Goal: Information Seeking & Learning: Check status

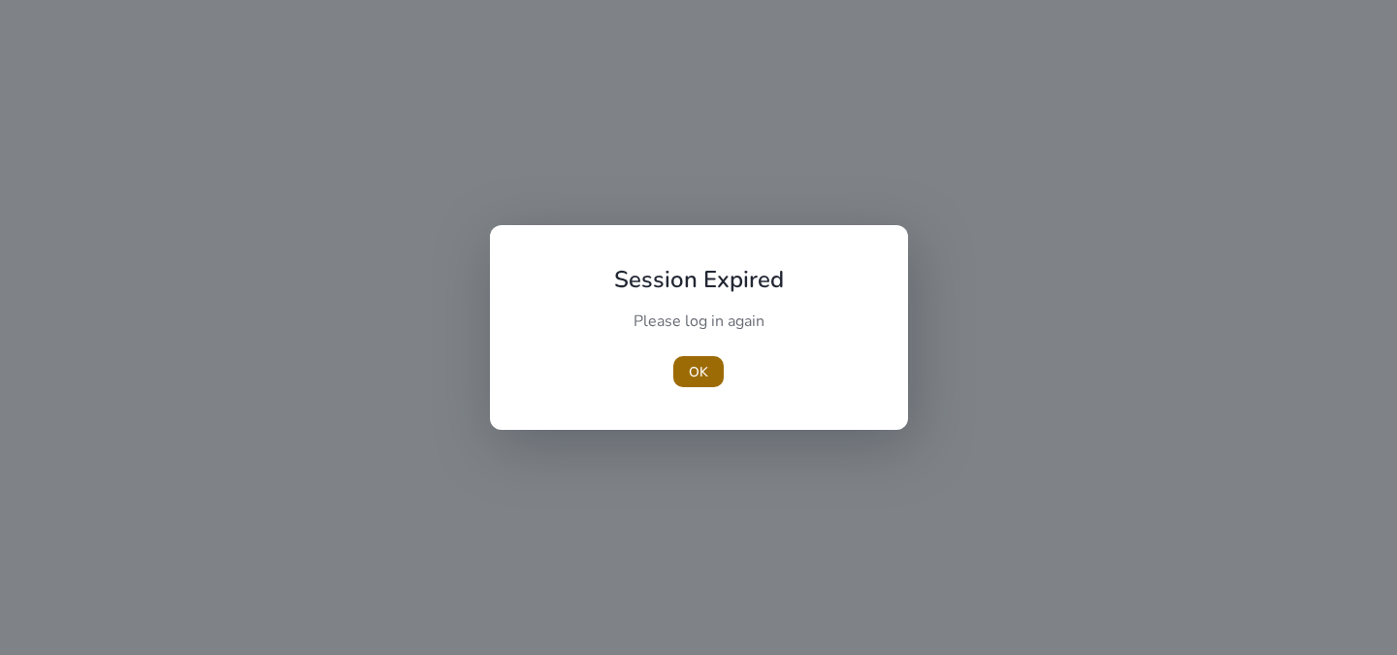
click at [698, 359] on span "button" at bounding box center [698, 371] width 50 height 47
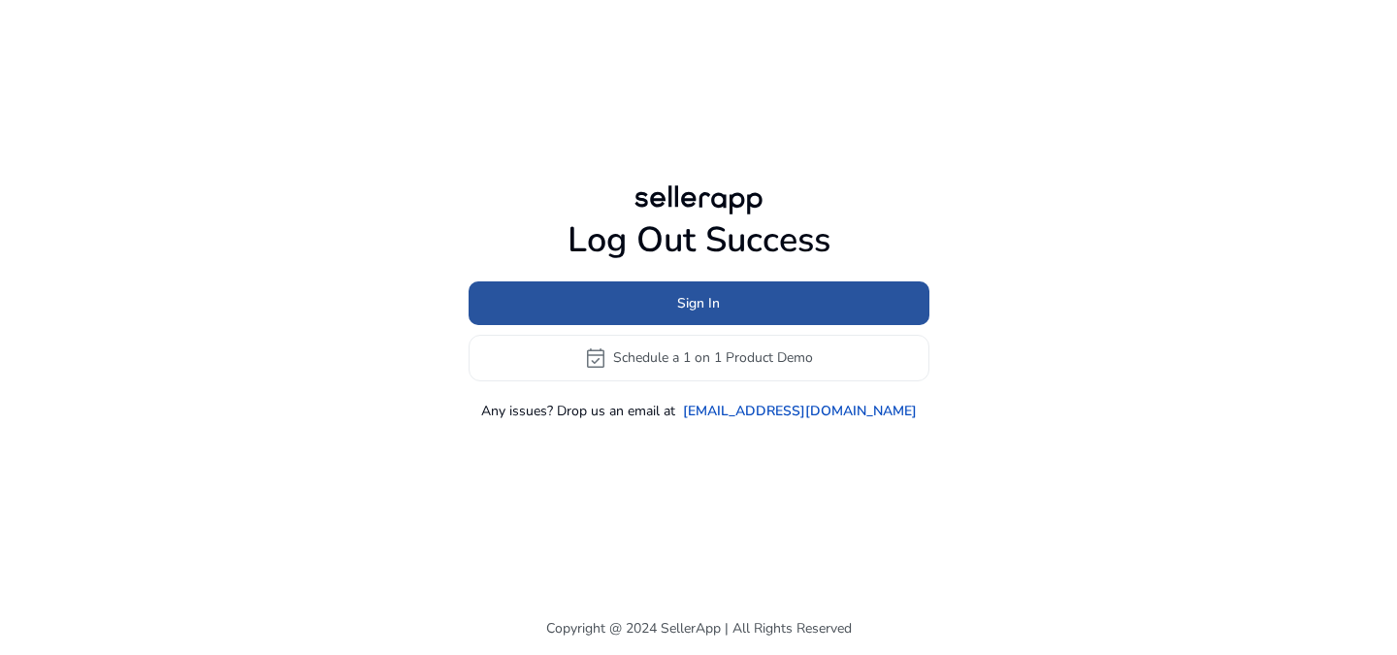
click at [728, 294] on span at bounding box center [699, 302] width 461 height 47
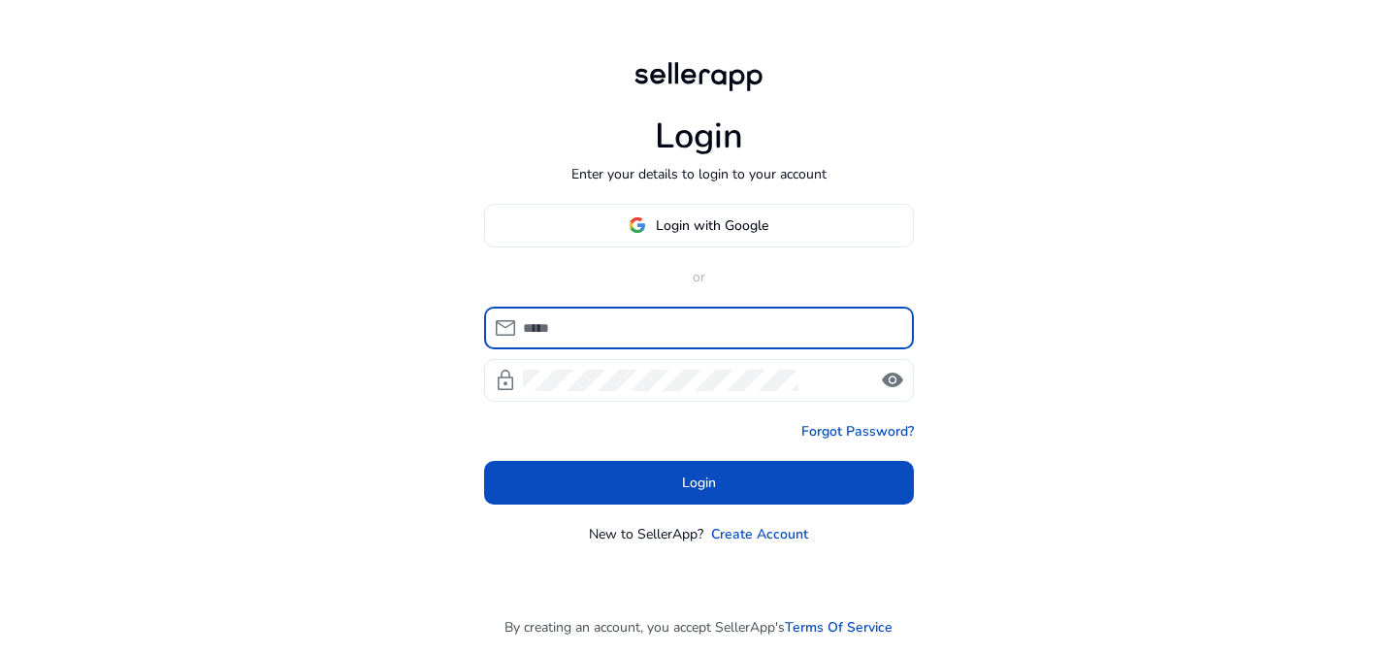
click at [717, 332] on input at bounding box center [710, 327] width 375 height 21
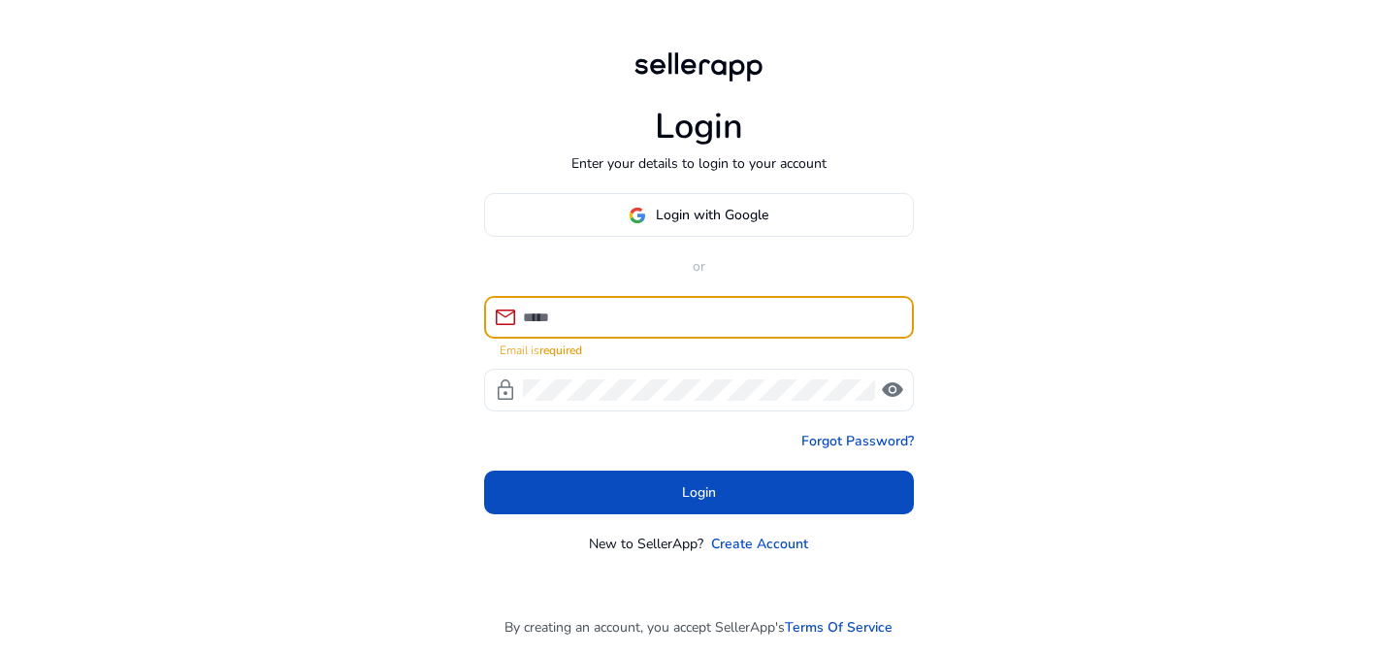
type input "**********"
click button "Login" at bounding box center [699, 492] width 430 height 44
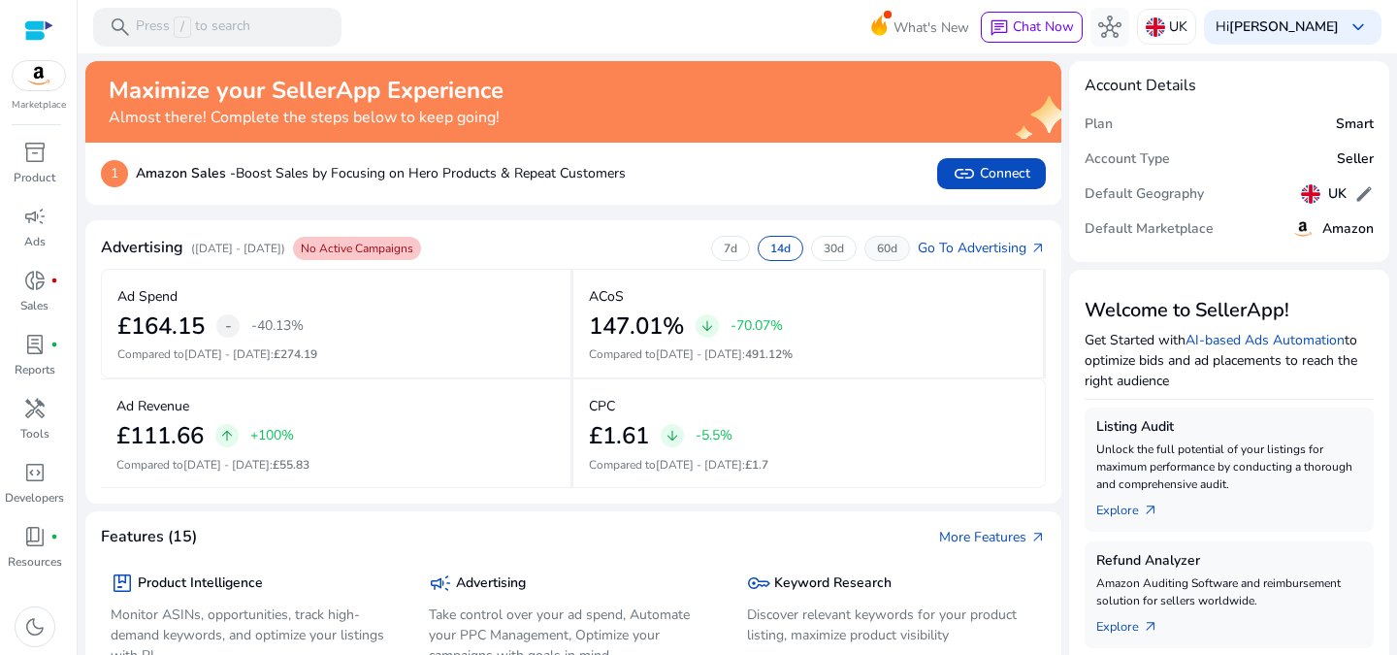
click at [880, 247] on p "60d" at bounding box center [887, 249] width 20 height 16
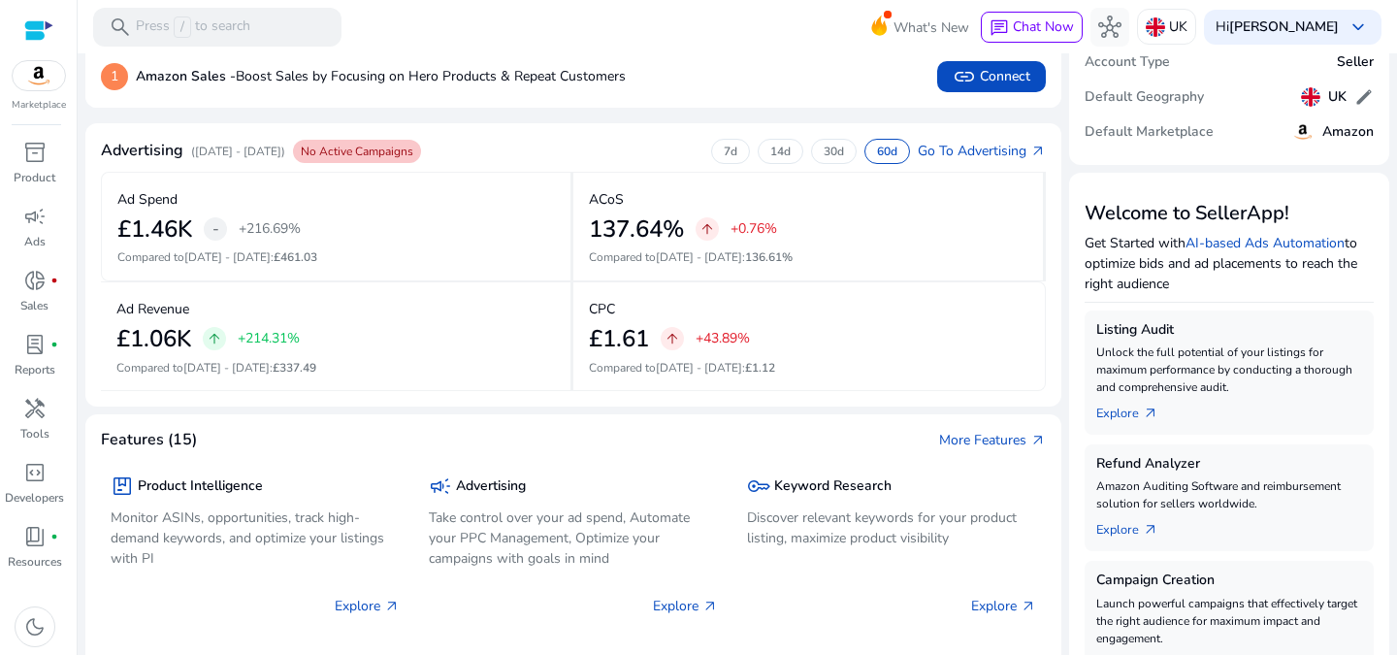
drag, startPoint x: 164, startPoint y: 138, endPoint x: 179, endPoint y: 138, distance: 15.5
click at [164, 138] on mat-card "Advertising ([DATE] - [DATE]) No Active Campaigns 7d 14d 30d 60d Go To Advertis…" at bounding box center [573, 264] width 976 height 283
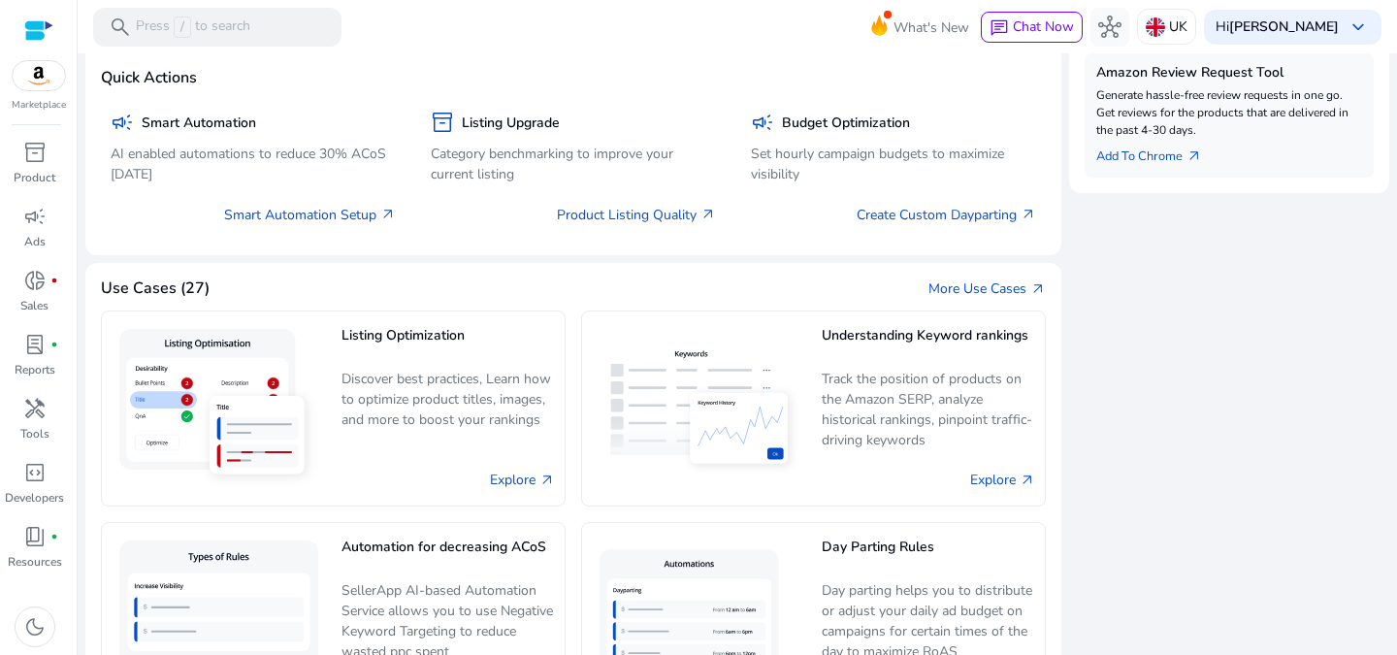
scroll to position [1164, 0]
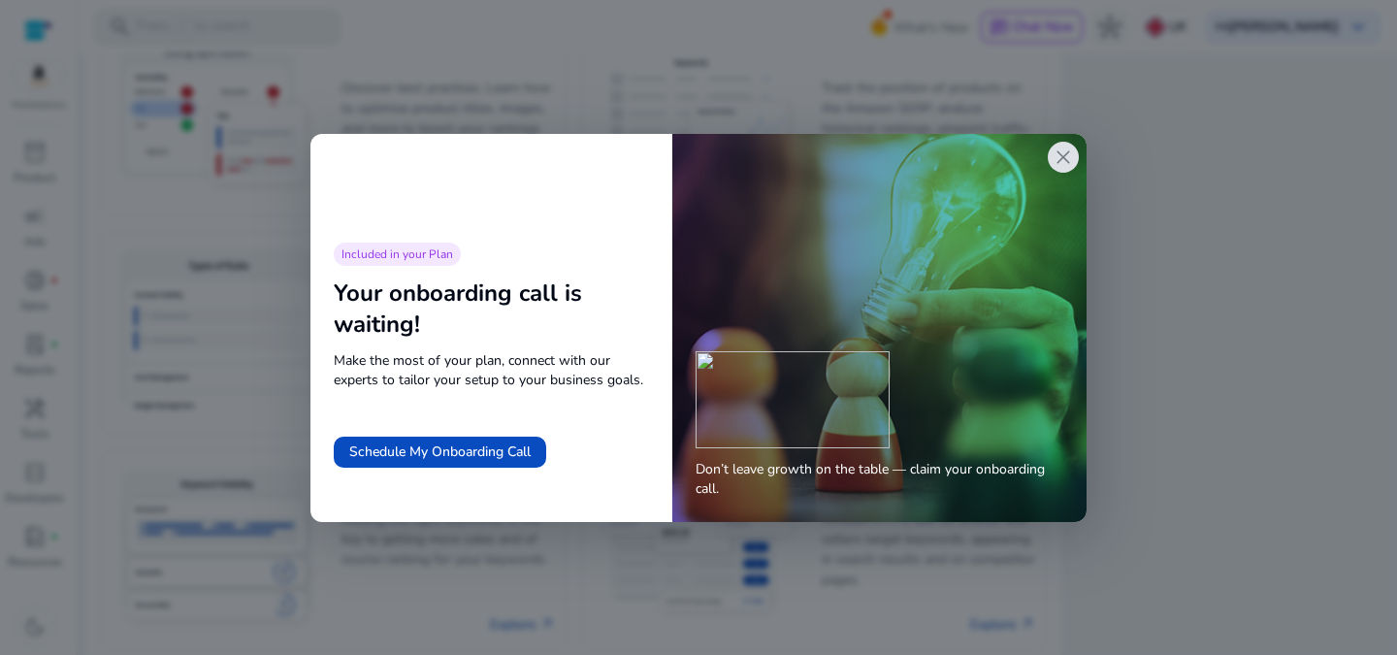
click at [1056, 156] on span "close" at bounding box center [1063, 157] width 23 height 23
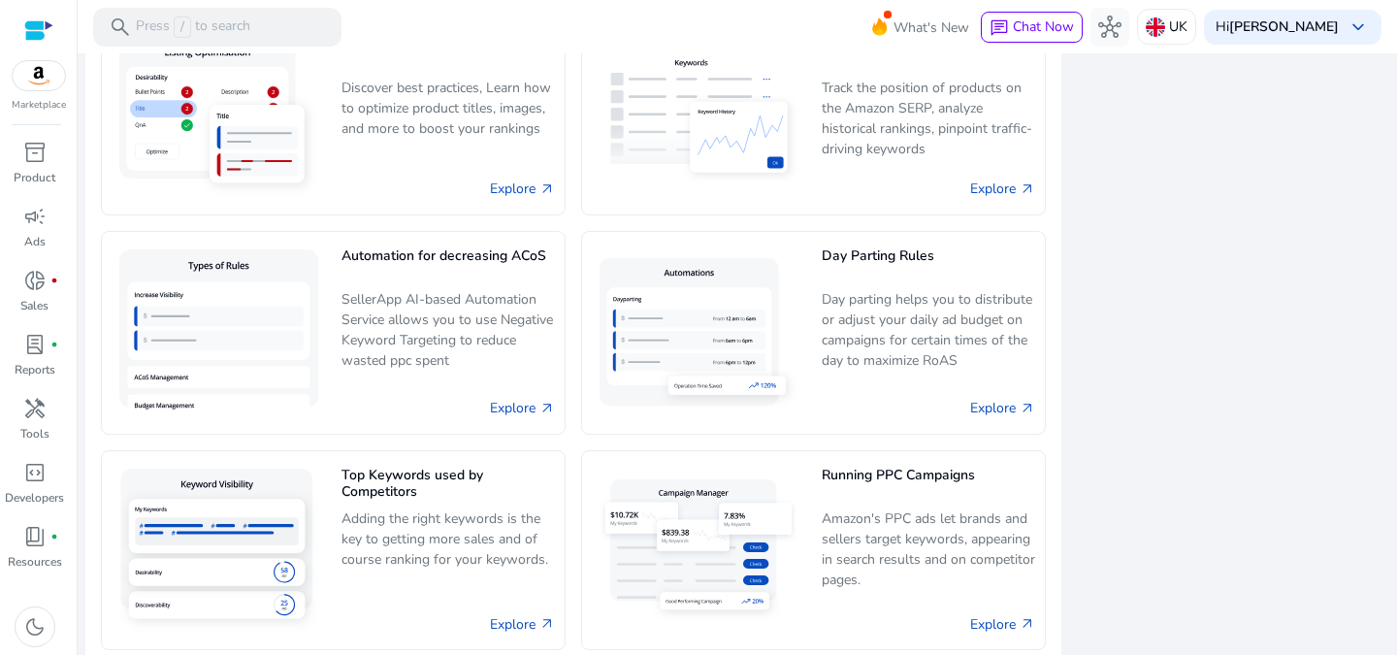
scroll to position [0, 0]
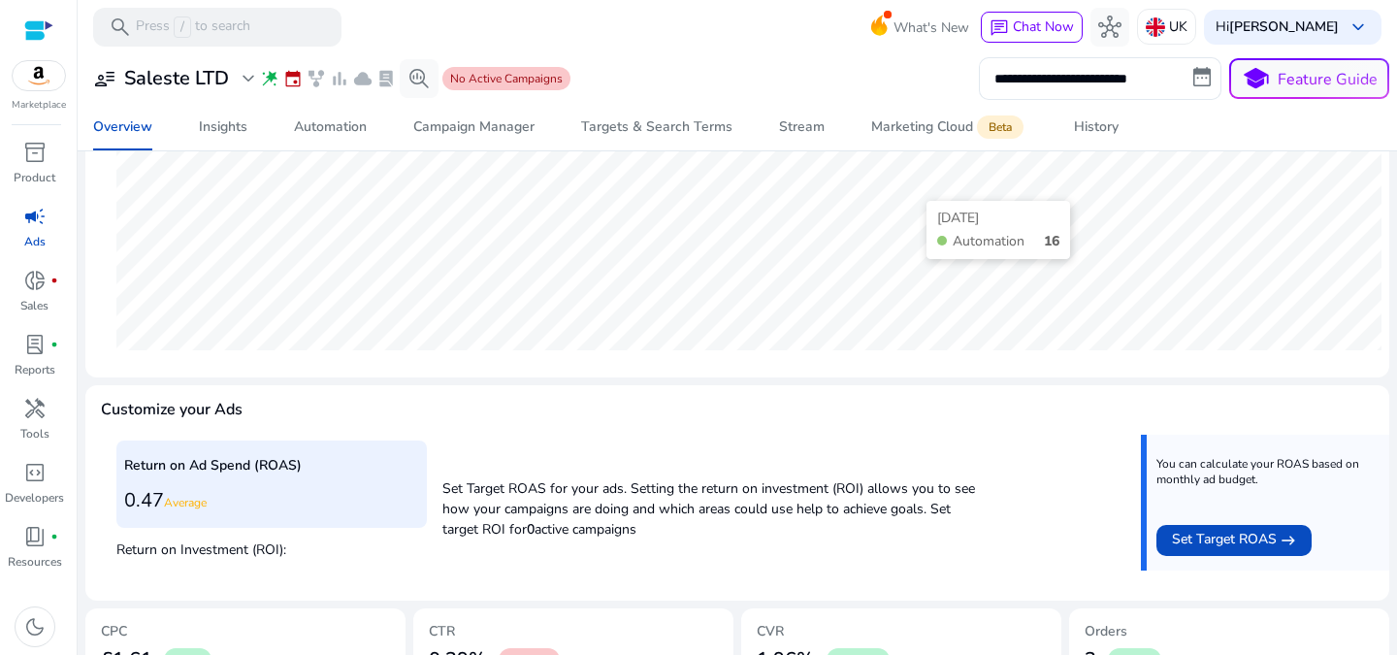
scroll to position [702, 0]
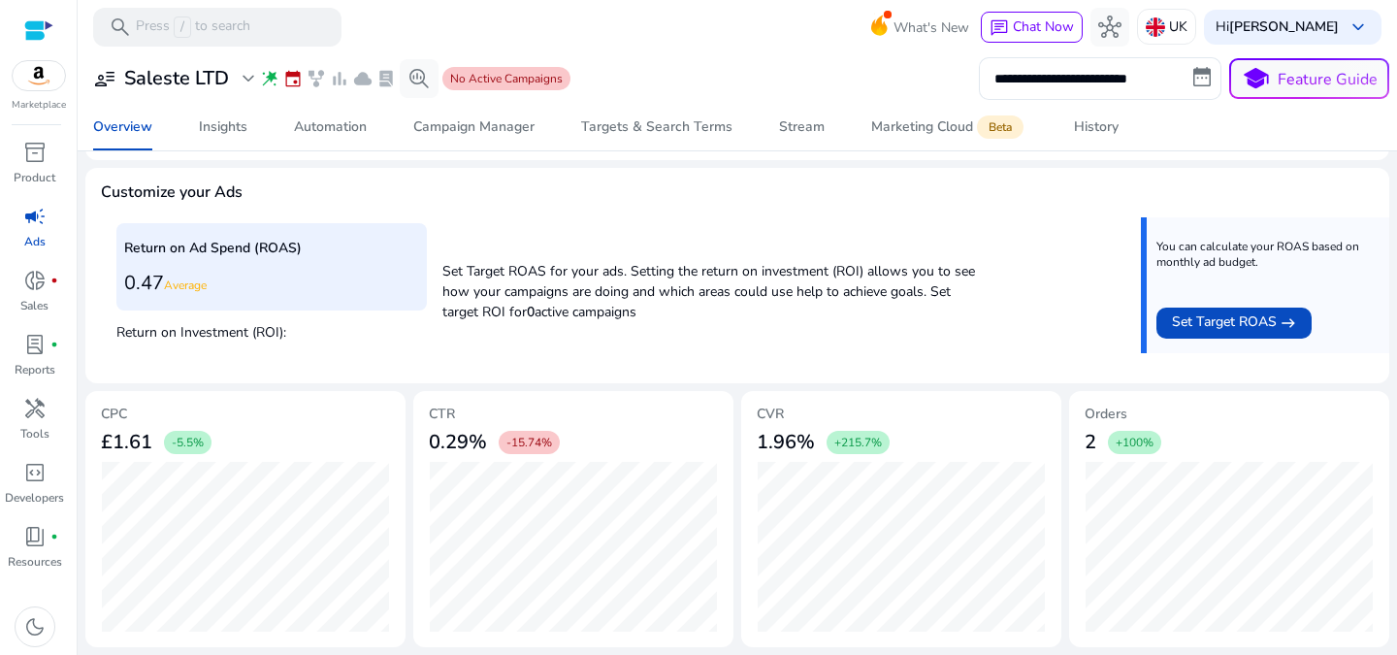
copy h3 "0.29%"
drag, startPoint x: 429, startPoint y: 440, endPoint x: 482, endPoint y: 444, distance: 53.5
click at [482, 444] on h3 "0.29%" at bounding box center [458, 442] width 58 height 23
drag, startPoint x: 251, startPoint y: 415, endPoint x: 141, endPoint y: 431, distance: 111.7
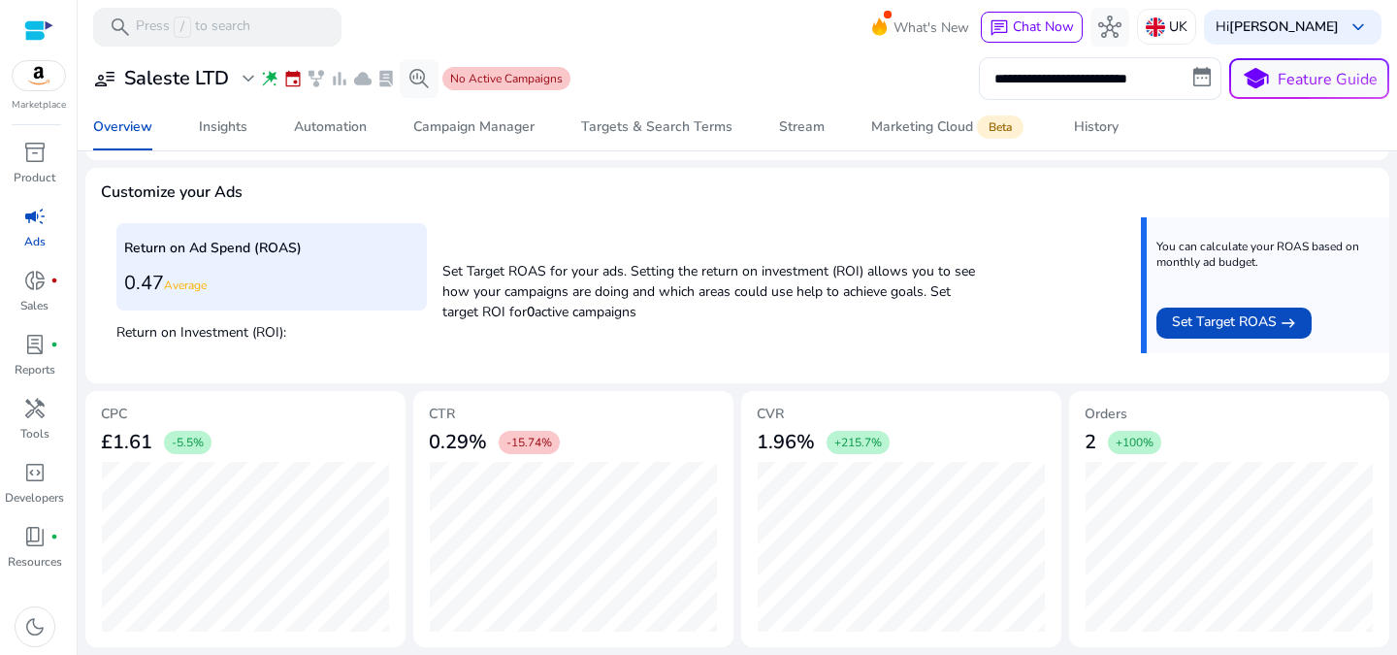
click at [235, 416] on h5 "CPC" at bounding box center [245, 414] width 289 height 16
copy h3 "£1.61"
drag, startPoint x: 154, startPoint y: 444, endPoint x: 420, endPoint y: 163, distance: 387.0
click at [92, 437] on mat-card "CPC £1.61 -5.5%" at bounding box center [245, 519] width 320 height 256
click at [818, 420] on h5 "CVR" at bounding box center [901, 414] width 289 height 16
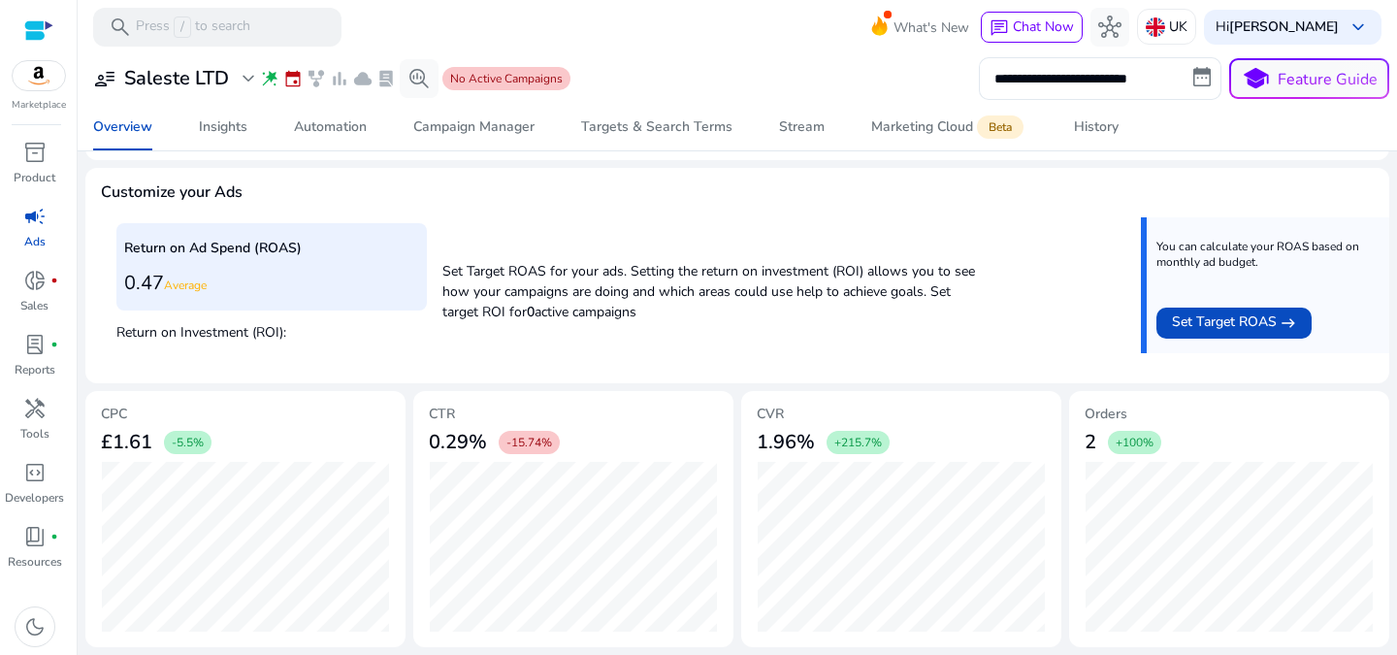
copy h3 "1.96%"
drag, startPoint x: 810, startPoint y: 443, endPoint x: 955, endPoint y: 55, distance: 414.4
click at [757, 436] on h3 "1.96%" at bounding box center [786, 442] width 58 height 23
click at [898, 459] on div "1.96% +215.7%" at bounding box center [901, 442] width 289 height 39
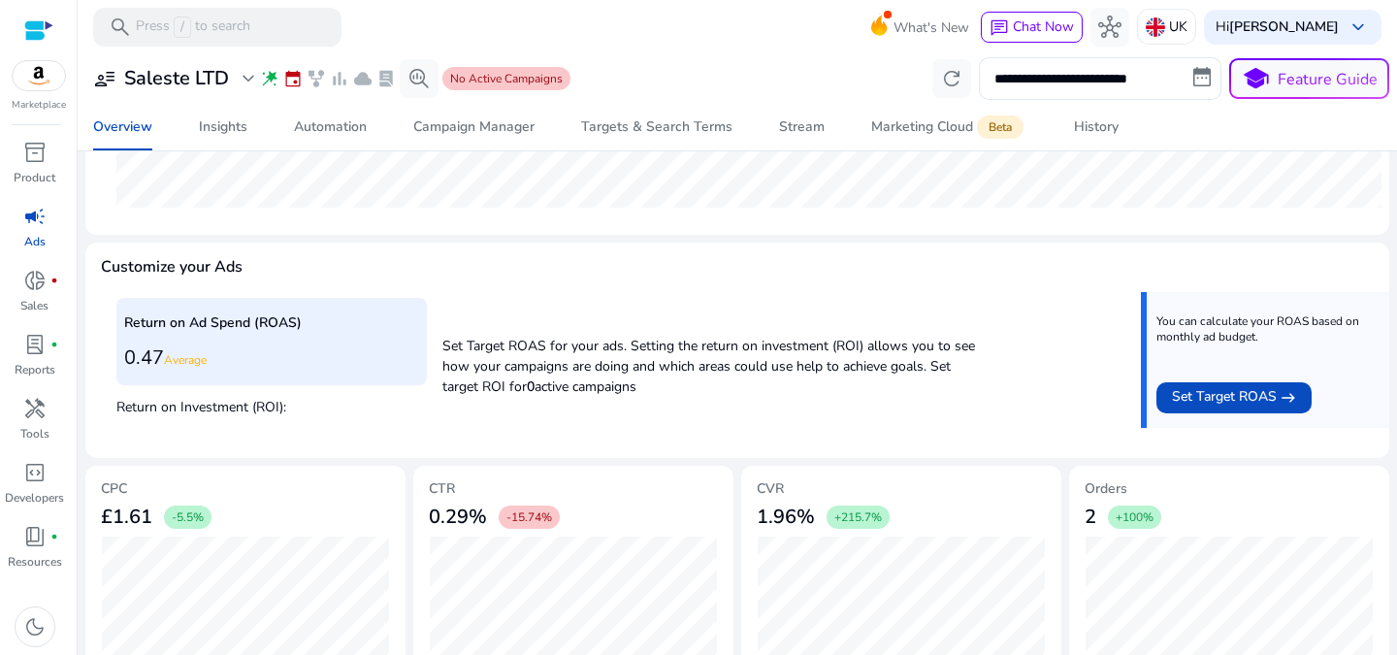
scroll to position [702, 0]
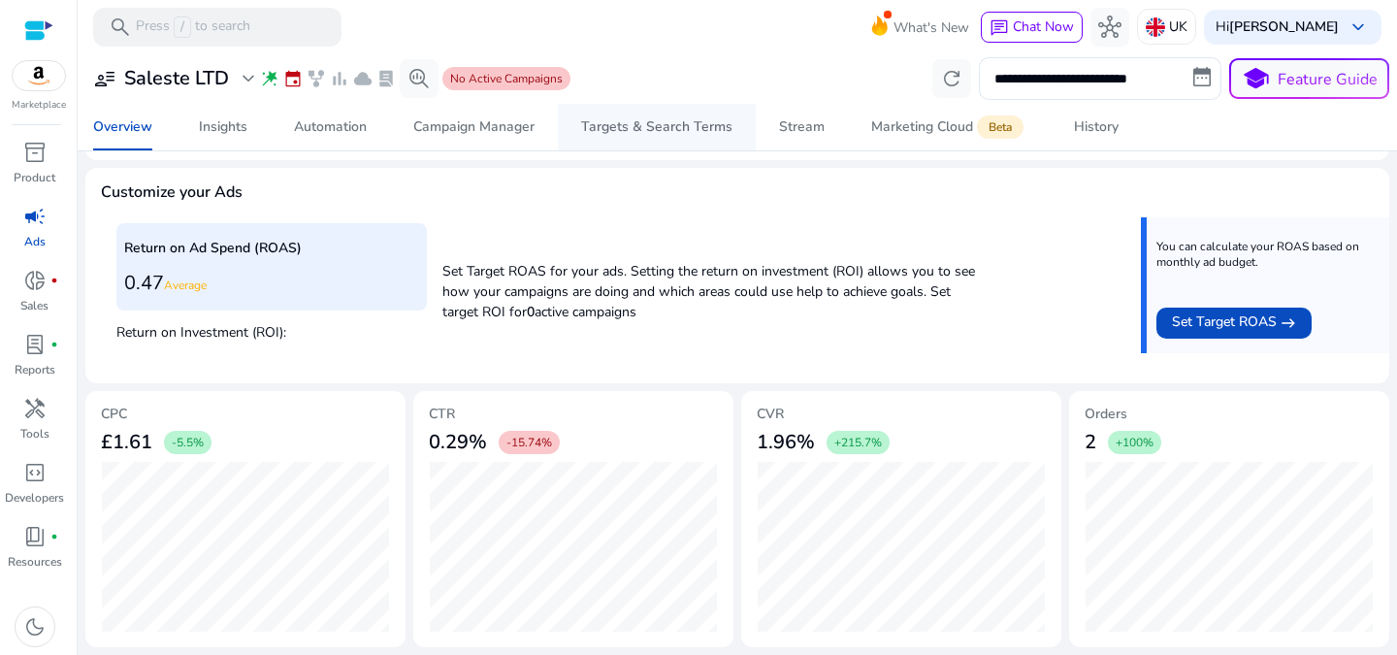
click at [637, 125] on div "Targets & Search Terms" at bounding box center [656, 127] width 151 height 14
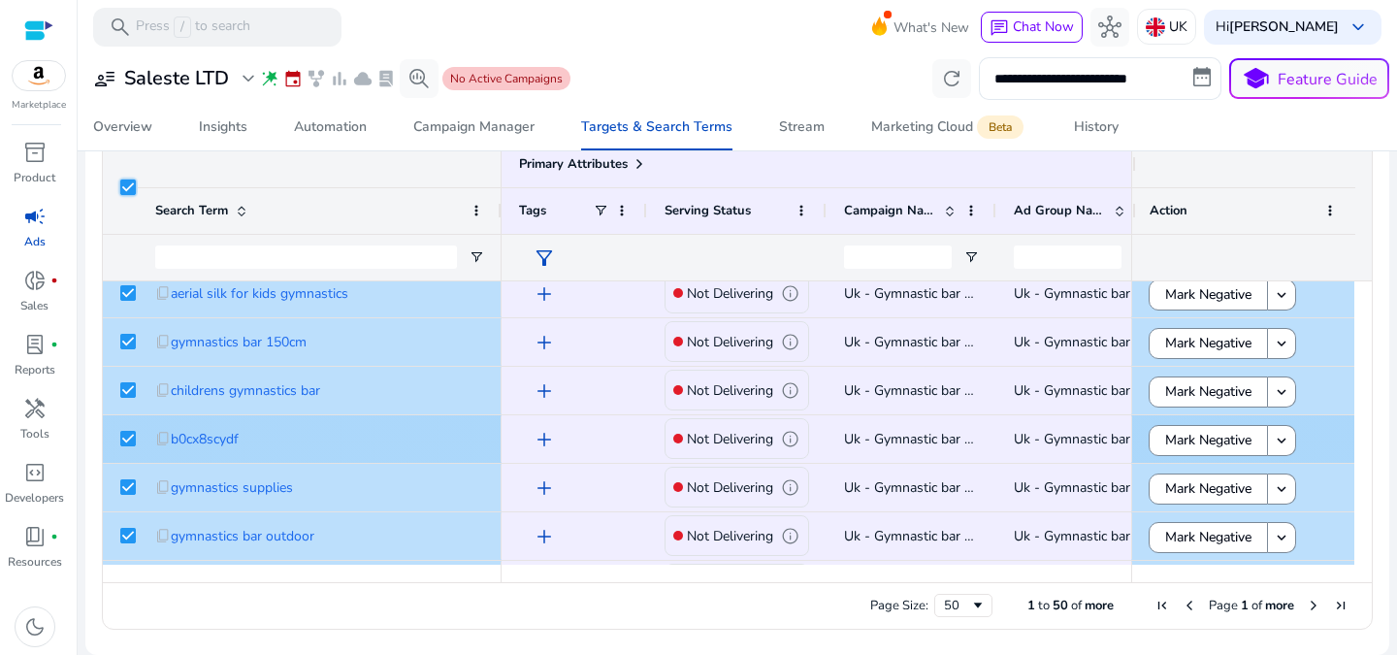
scroll to position [1754, 0]
